Goal: Information Seeking & Learning: Learn about a topic

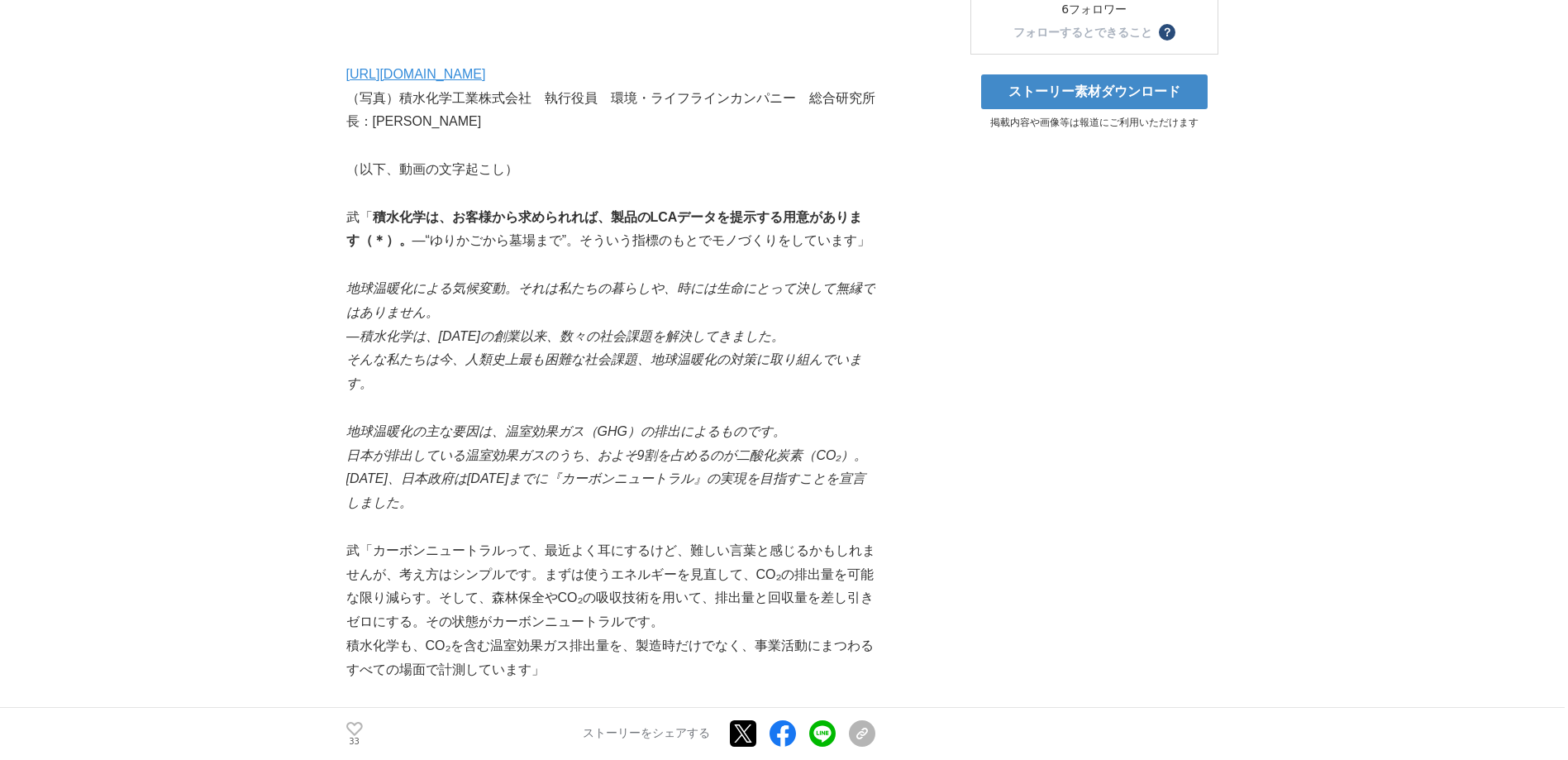
scroll to position [504, 0]
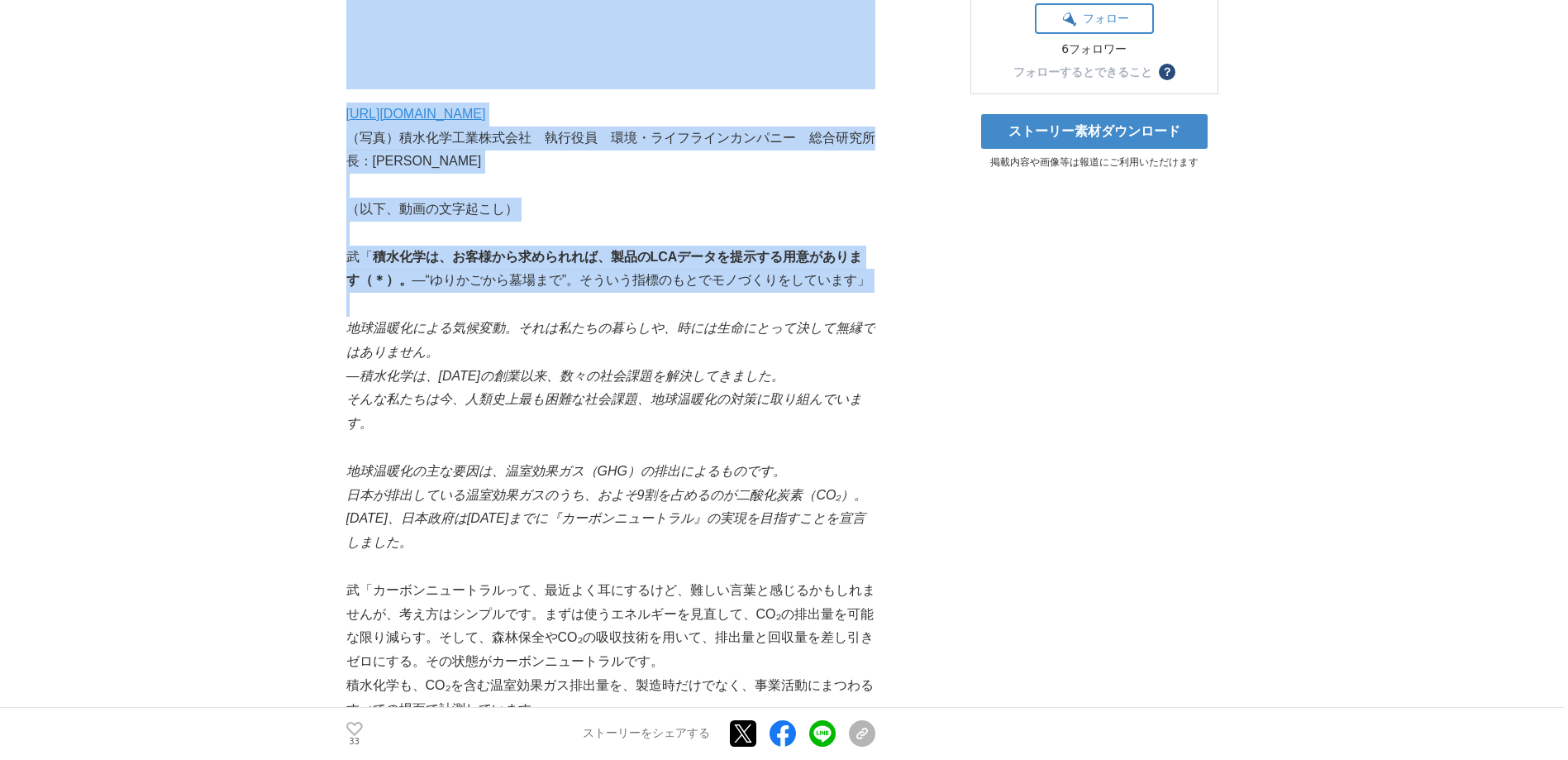
drag, startPoint x: 315, startPoint y: 247, endPoint x: 583, endPoint y: 306, distance: 274.4
click at [583, 306] on p at bounding box center [611, 304] width 529 height 24
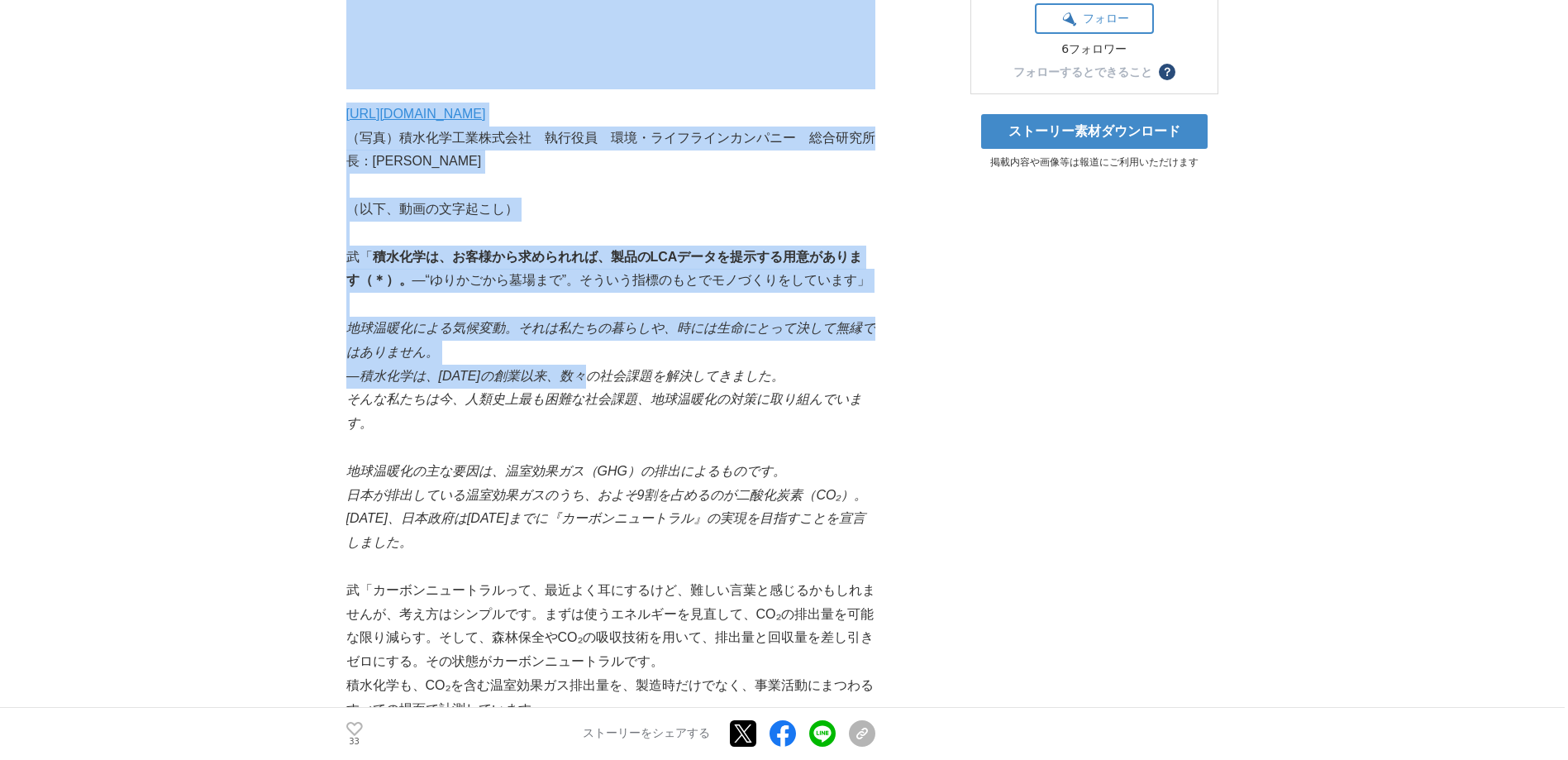
drag, startPoint x: 344, startPoint y: 249, endPoint x: 600, endPoint y: 382, distance: 288.5
drag, startPoint x: 600, startPoint y: 382, endPoint x: 364, endPoint y: 264, distance: 263.9
click at [353, 222] on p at bounding box center [611, 233] width 529 height 24
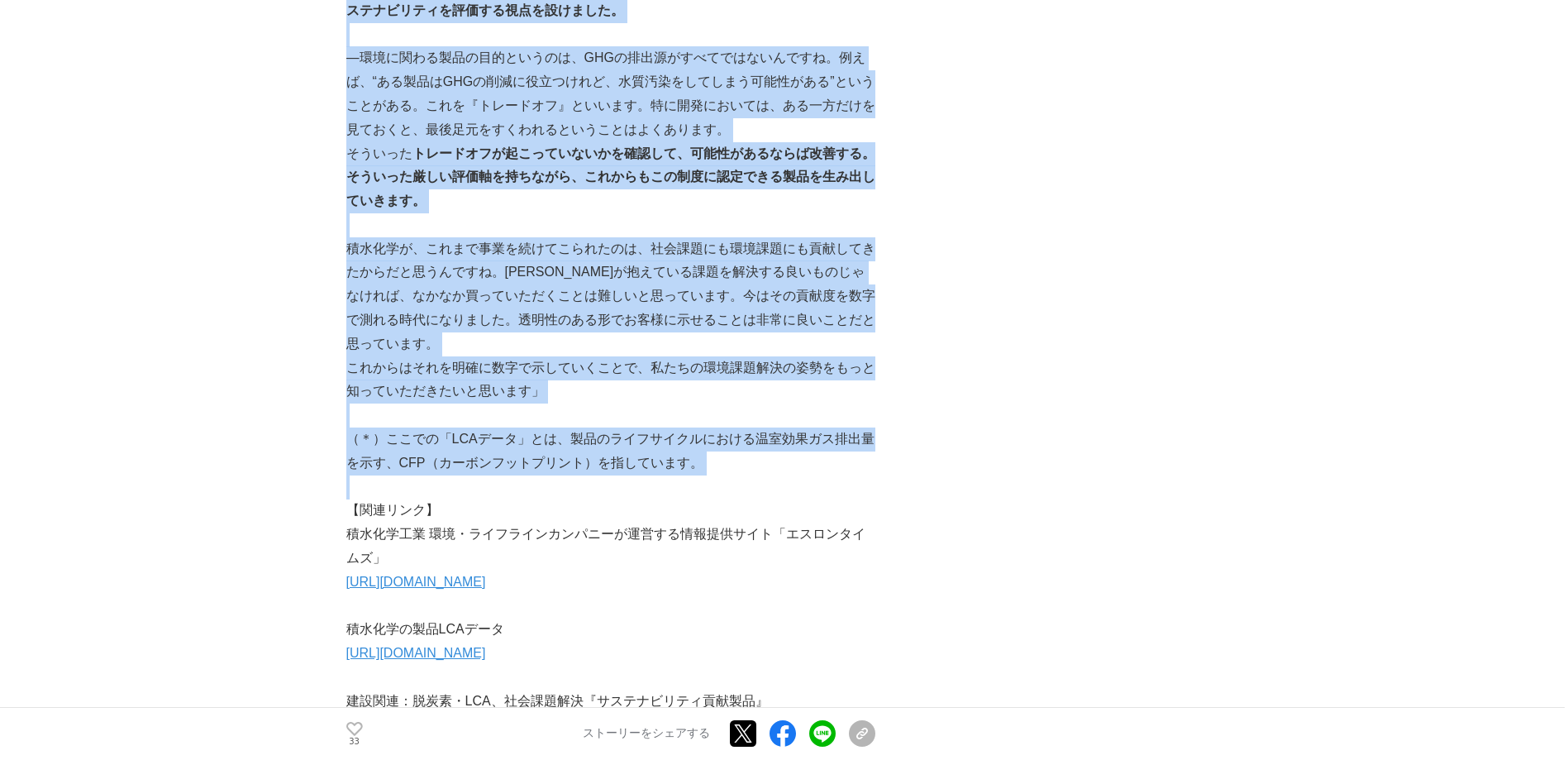
scroll to position [2738, 0]
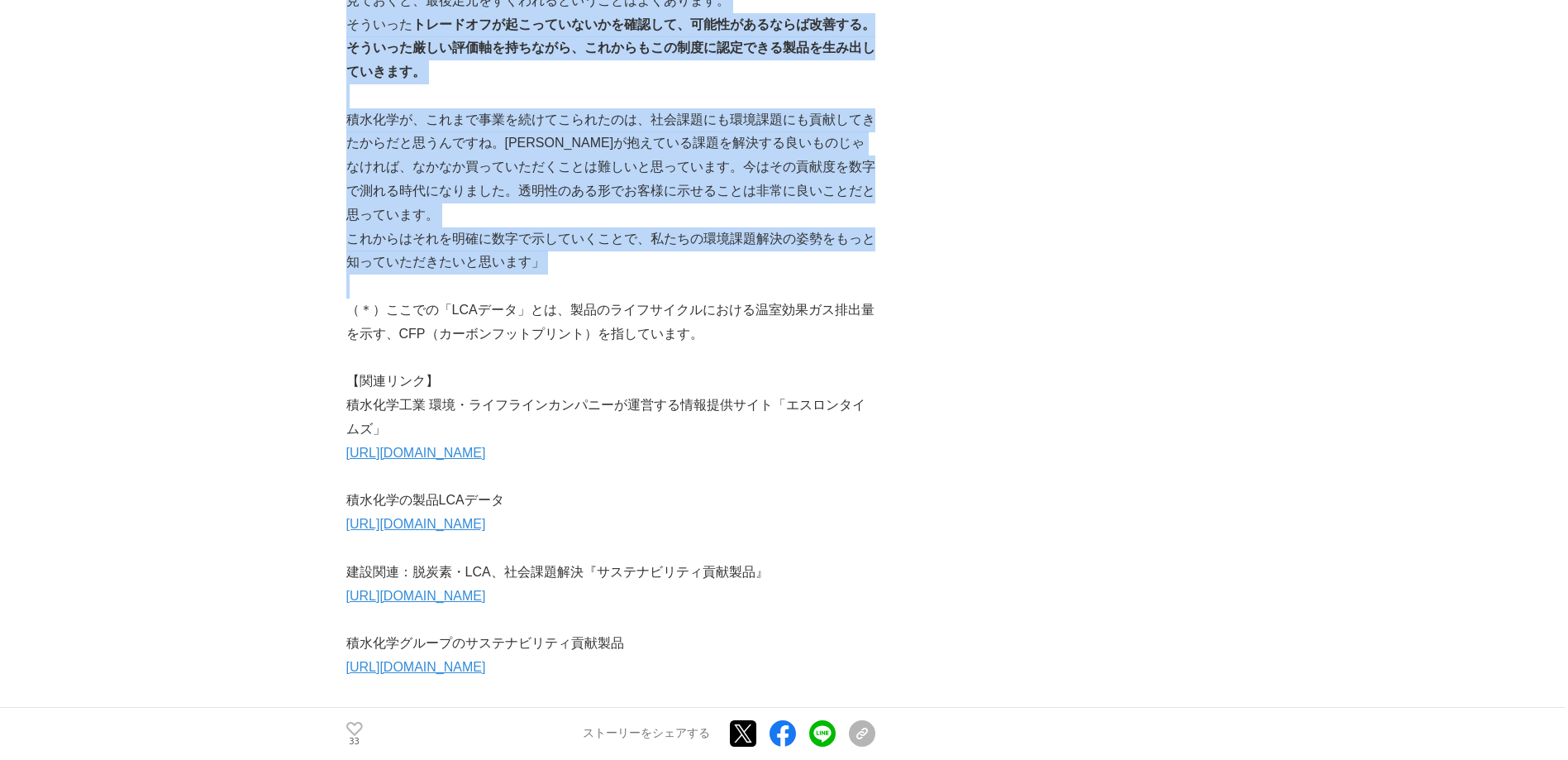
drag, startPoint x: 366, startPoint y: 265, endPoint x: 728, endPoint y: 250, distance: 362.3
copy div "l「 ipsum、dolorsitame、conSECteturadipiscing（＊）。 ―“elitseddoe”。temporincididuntut…"
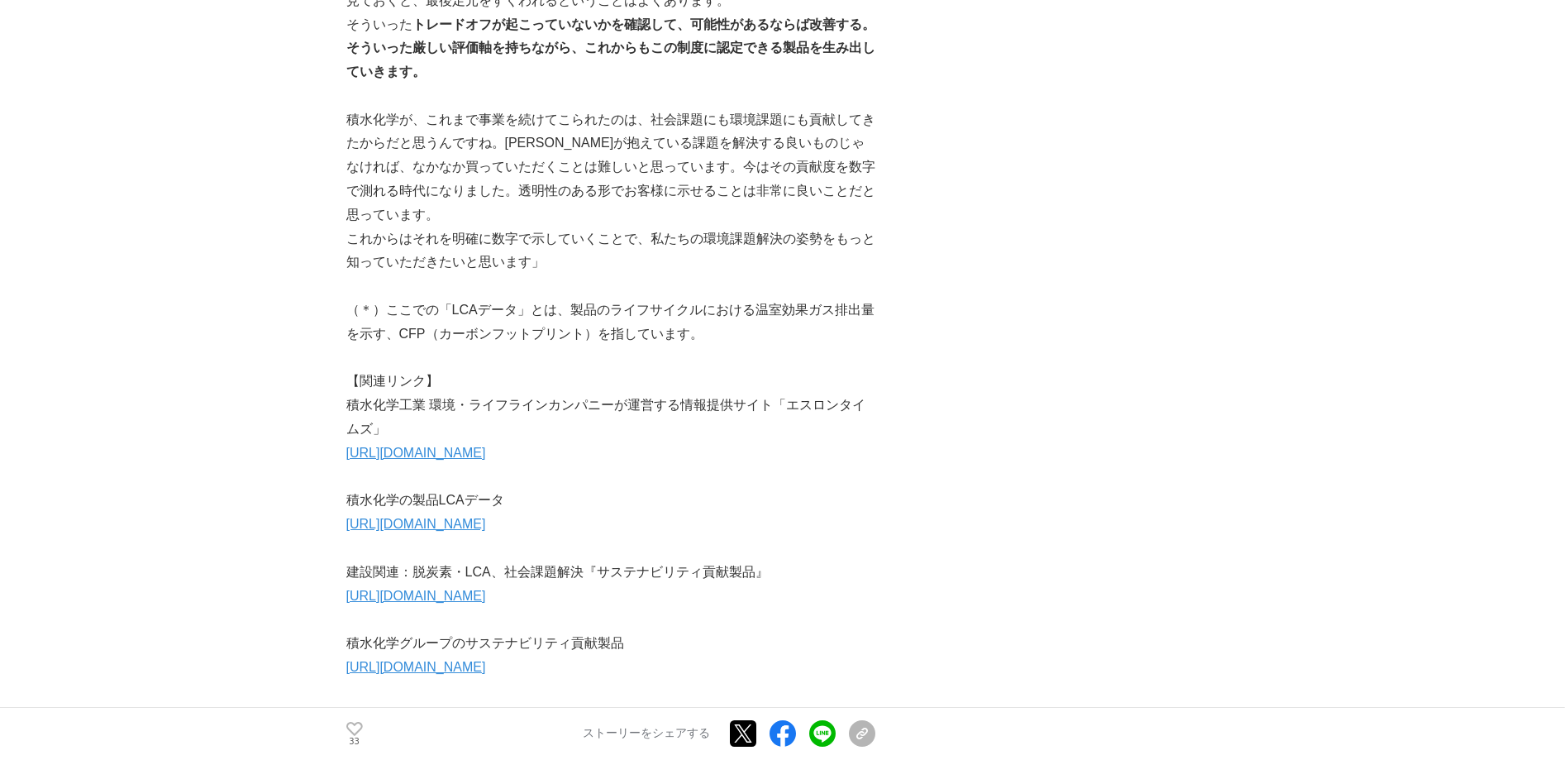
click at [799, 305] on p "（＊）ここでの「LCAデータ」とは、製品のライフサイクルにおける温室効果ガス排出量を示す、CFP（カーボンフットプリント）を指しています。" at bounding box center [611, 322] width 529 height 48
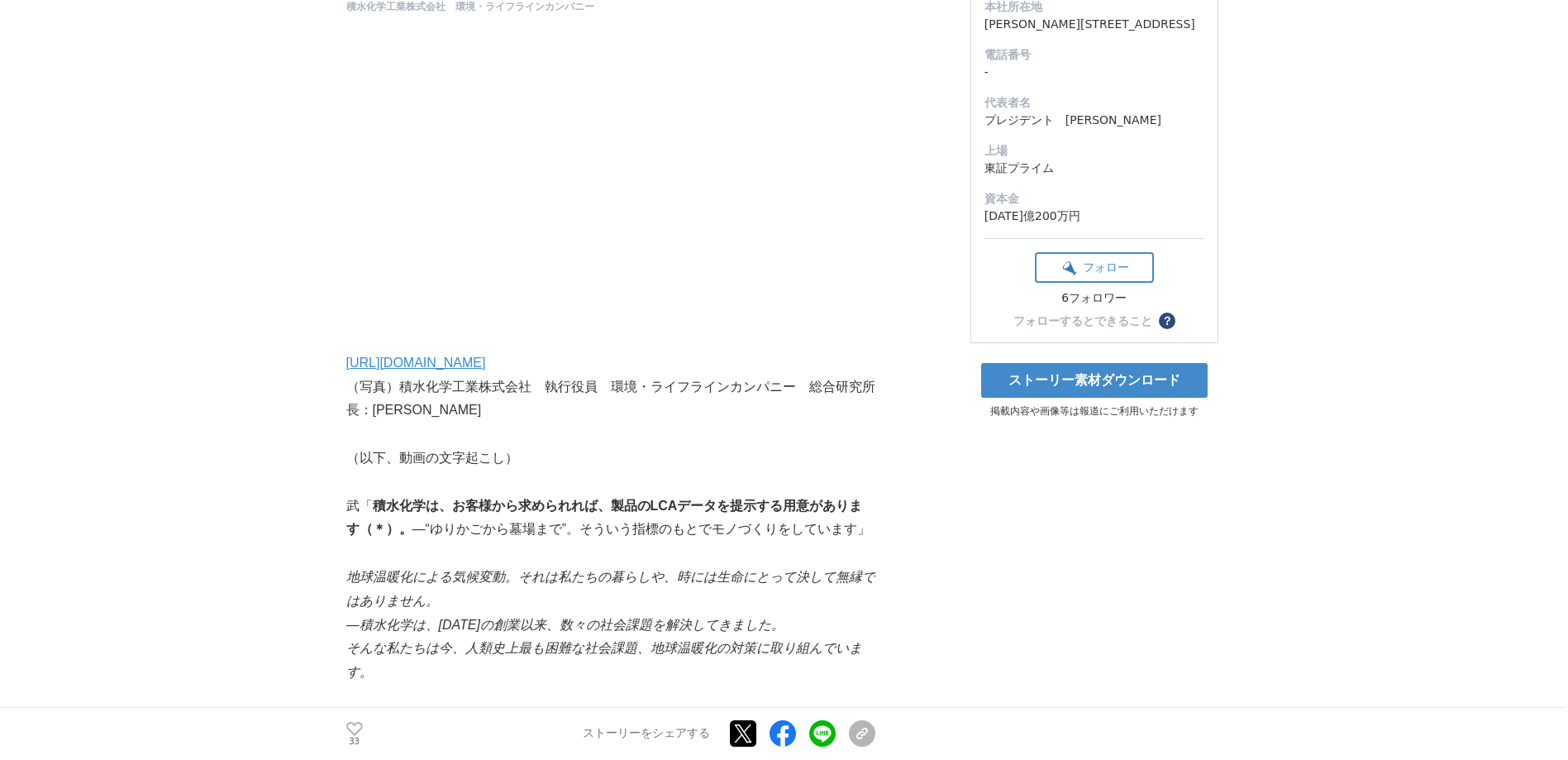
scroll to position [216, 0]
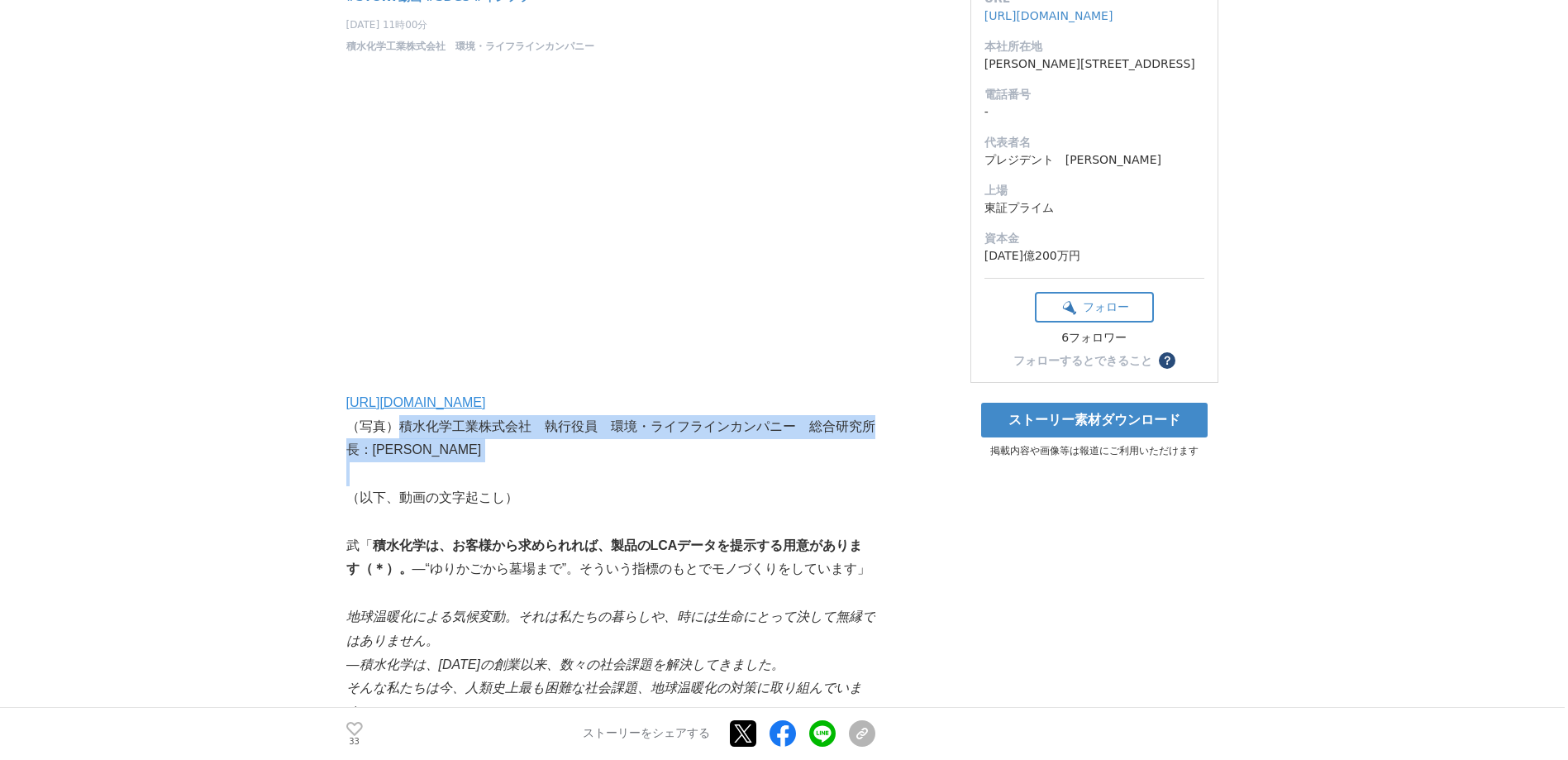
drag, startPoint x: 399, startPoint y: 427, endPoint x: 464, endPoint y: 463, distance: 74.3
drag, startPoint x: 464, startPoint y: 463, endPoint x: 430, endPoint y: 435, distance: 44.0
